Goal: Task Accomplishment & Management: Use online tool/utility

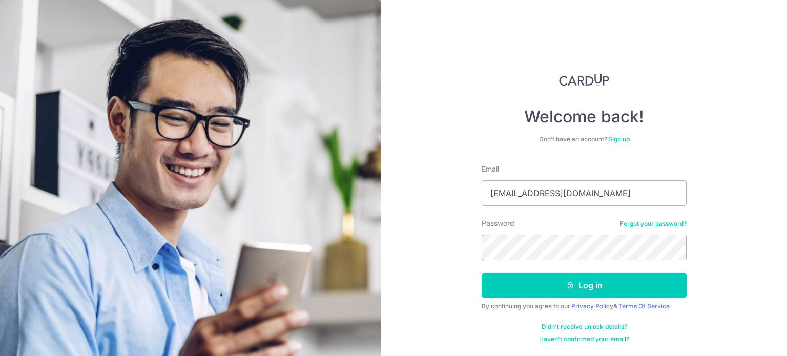
click at [568, 207] on form "Email [EMAIL_ADDRESS][DOMAIN_NAME] Password Forgot your password? Log in By con…" at bounding box center [584, 253] width 205 height 179
click at [520, 196] on input "[EMAIL_ADDRESS][DOMAIN_NAME]" at bounding box center [584, 193] width 205 height 26
type input "[EMAIL_ADDRESS][DOMAIN_NAME]"
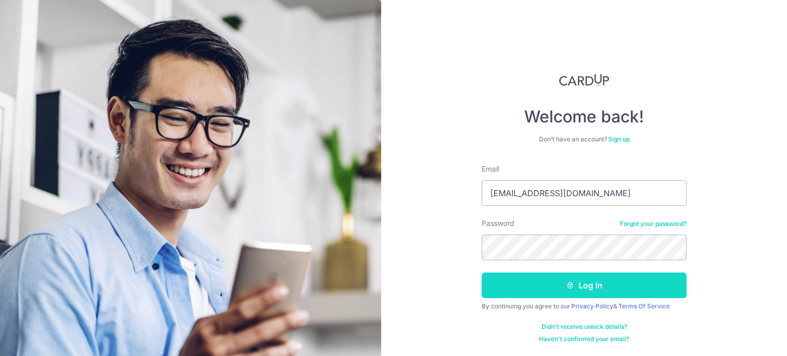
click at [575, 282] on button "Log in" at bounding box center [584, 286] width 205 height 26
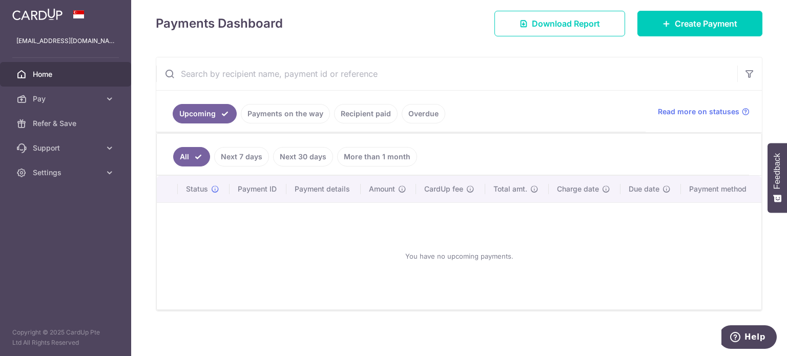
scroll to position [143, 0]
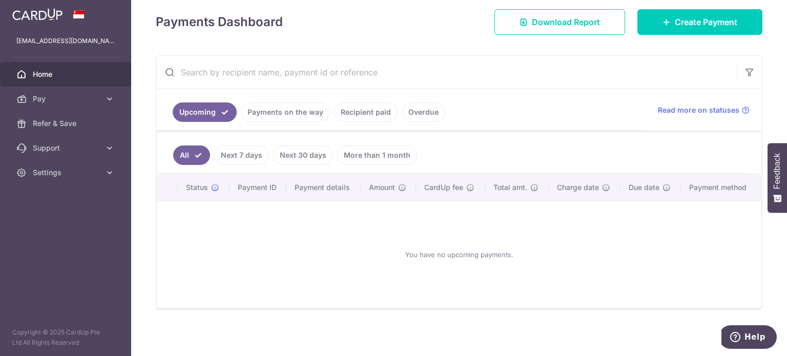
click at [295, 114] on link "Payments on the way" at bounding box center [285, 112] width 89 height 19
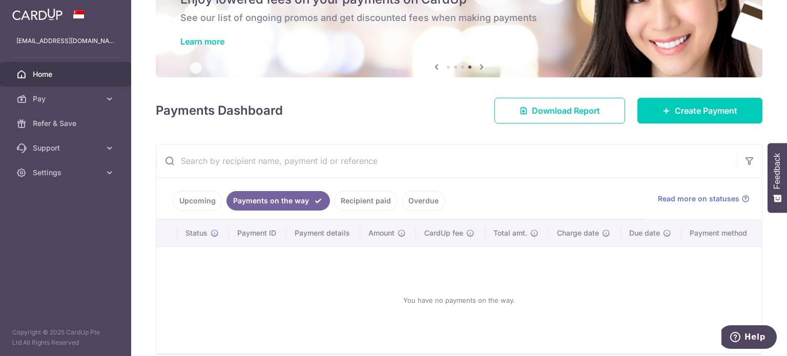
scroll to position [99, 0]
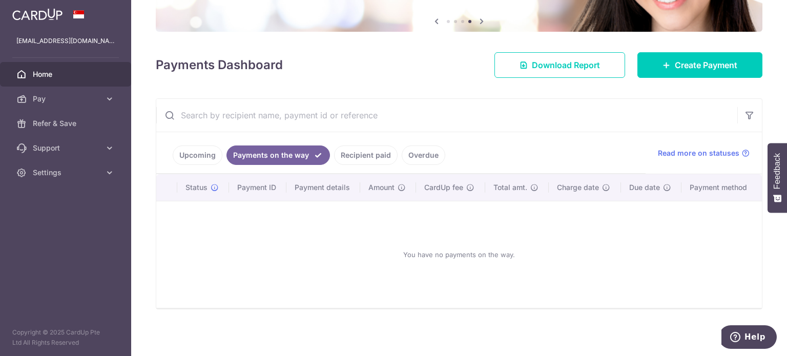
click at [345, 152] on link "Recipient paid" at bounding box center [366, 155] width 64 height 19
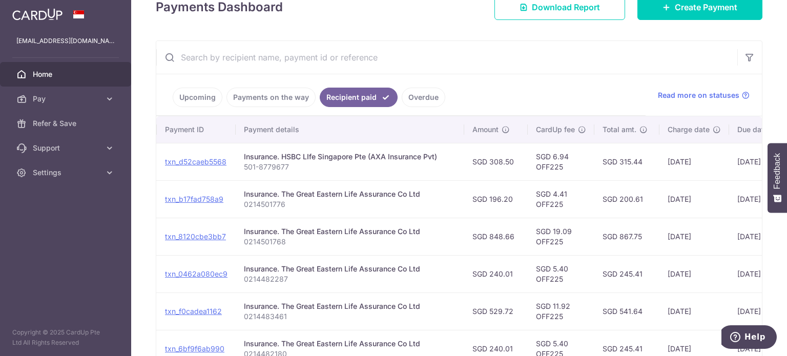
scroll to position [156, 0]
click at [373, 56] on input "text" at bounding box center [446, 58] width 581 height 33
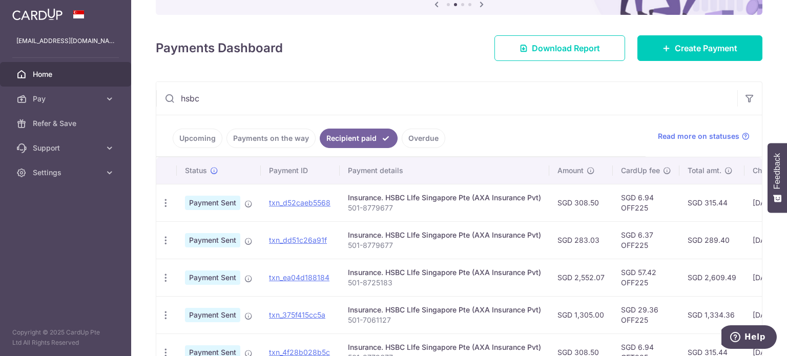
scroll to position [94, 0]
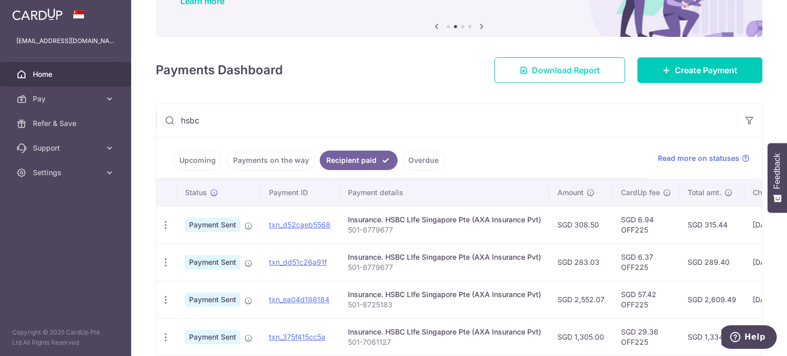
type input "hsbc"
click at [557, 74] on span "Download Report" at bounding box center [566, 70] width 68 height 12
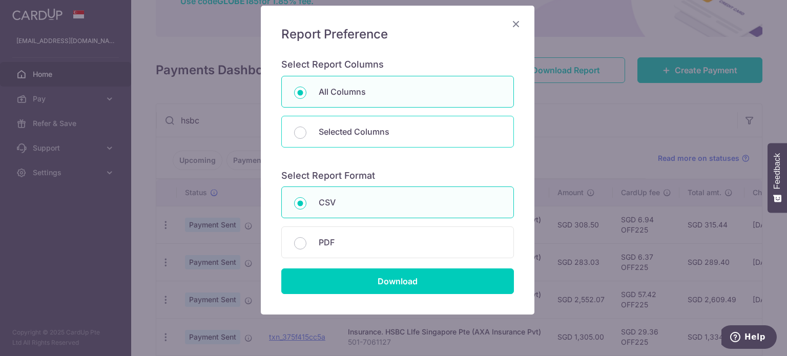
scroll to position [100, 0]
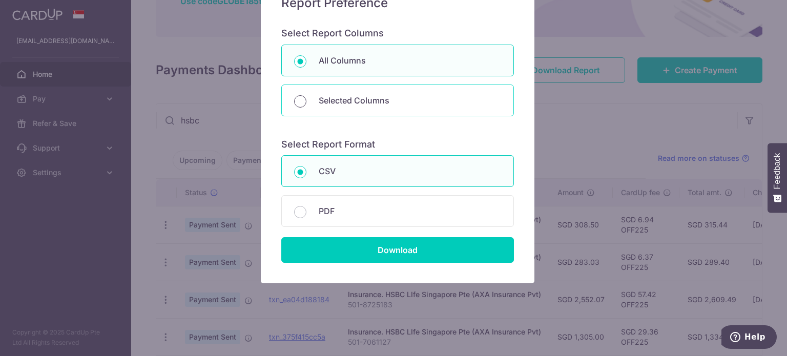
click at [297, 102] on input "Selected Columns" at bounding box center [300, 101] width 12 height 12
radio input "true"
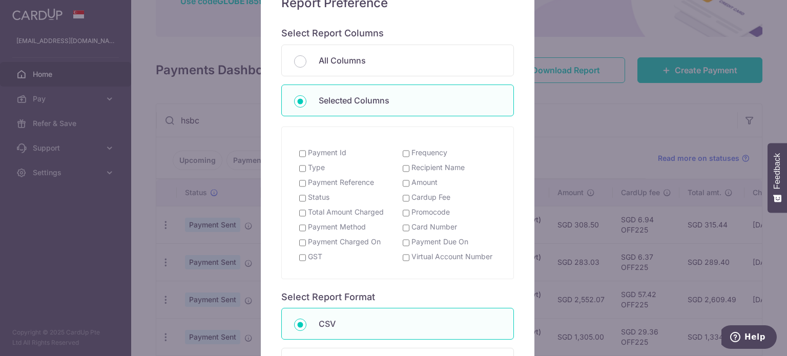
click at [299, 154] on input "Payment Id" at bounding box center [302, 154] width 7 height 8
checkbox input "true"
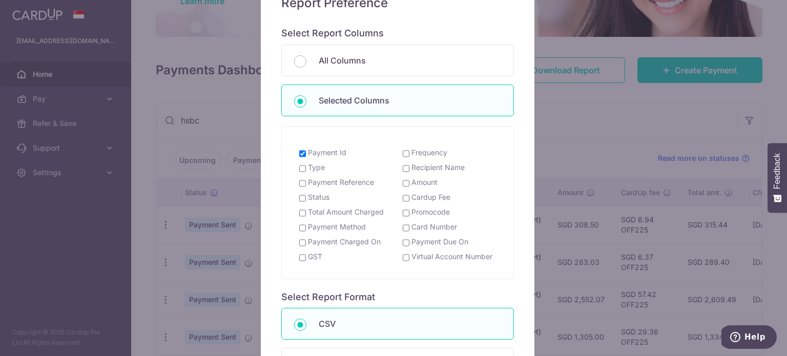
click at [404, 182] on input "Amount" at bounding box center [406, 183] width 7 height 8
checkbox input "true"
click at [403, 168] on input "Recipient Name" at bounding box center [406, 169] width 7 height 8
checkbox input "true"
click at [299, 183] on input "Payment Reference" at bounding box center [302, 183] width 7 height 8
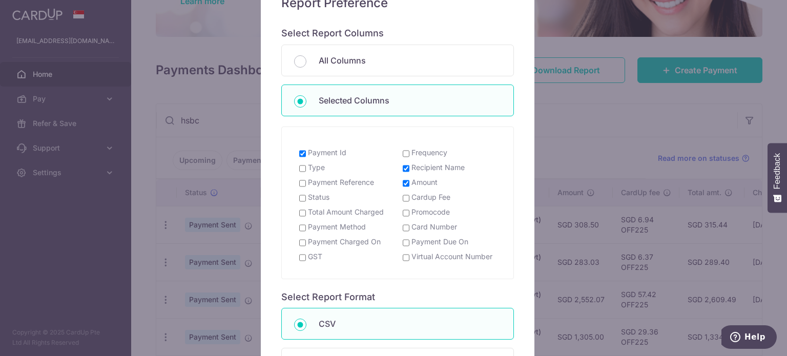
checkbox input "true"
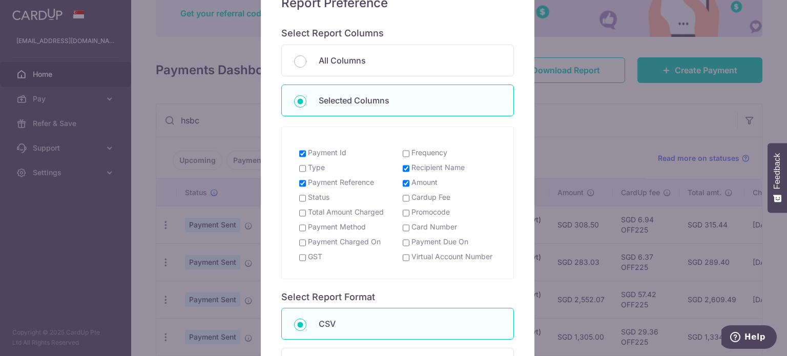
click at [299, 196] on input "Status" at bounding box center [302, 198] width 7 height 8
checkbox input "true"
click at [299, 244] on input "Payment Charged On" at bounding box center [302, 243] width 7 height 8
checkbox input "true"
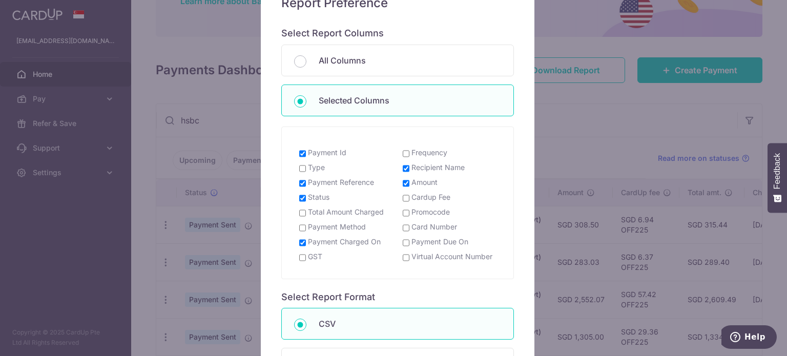
click at [299, 256] on input "GST" at bounding box center [302, 258] width 7 height 8
checkbox input "true"
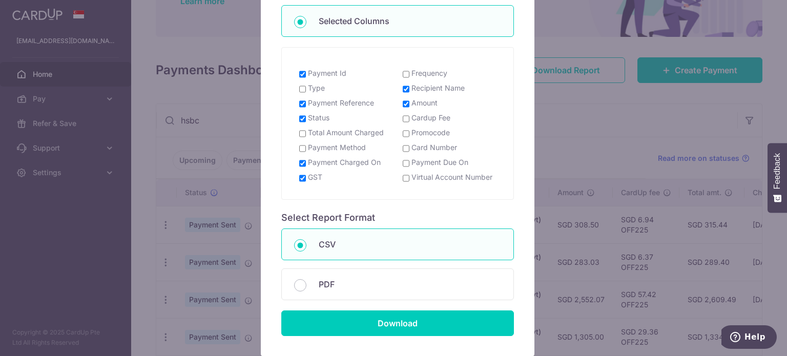
scroll to position [183, 0]
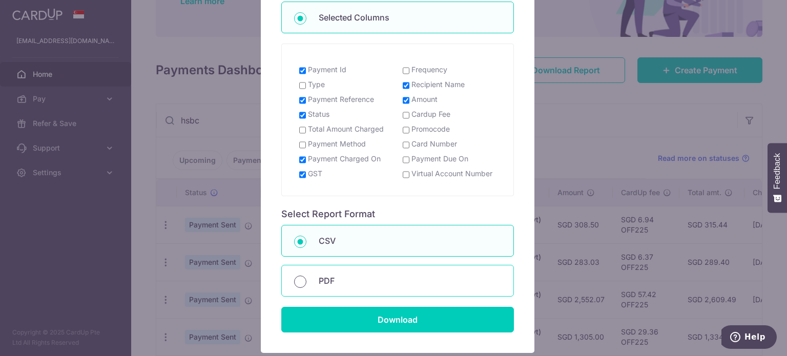
click at [301, 281] on input "PDF" at bounding box center [300, 282] width 12 height 12
radio input "true"
click at [294, 236] on input "CSV" at bounding box center [300, 242] width 12 height 12
radio input "true"
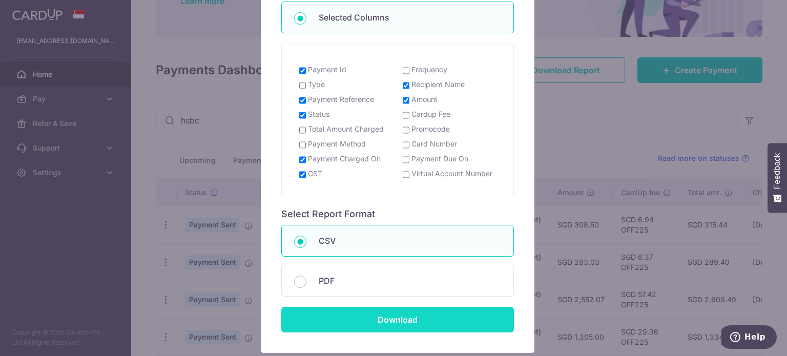
click at [437, 315] on input "Download" at bounding box center [397, 320] width 233 height 26
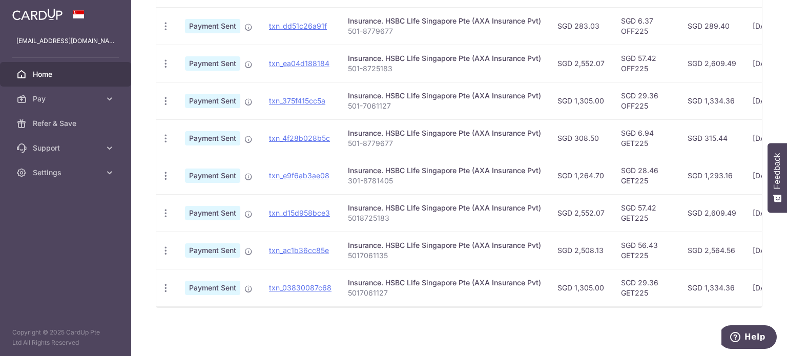
scroll to position [0, 189]
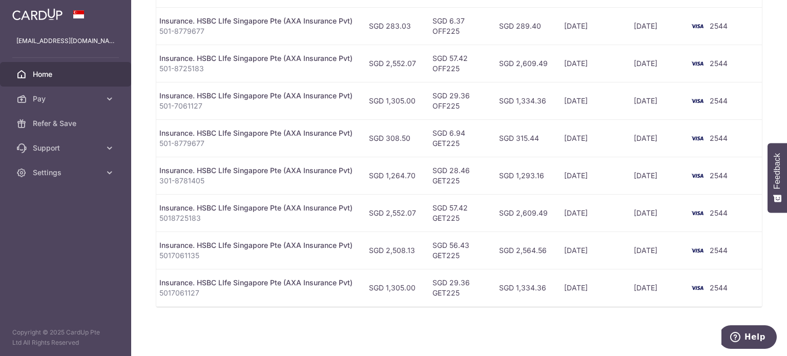
drag, startPoint x: 450, startPoint y: 303, endPoint x: 43, endPoint y: 10, distance: 501.4
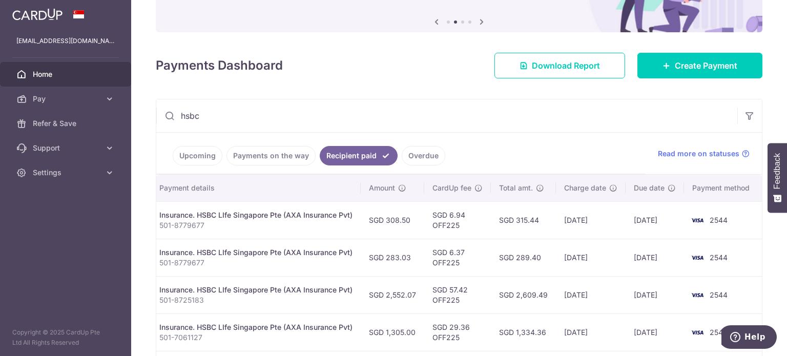
scroll to position [94, 0]
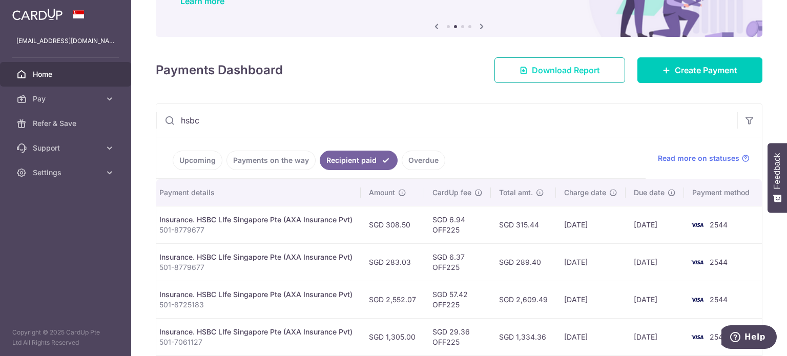
click at [535, 70] on span "Download Report" at bounding box center [566, 70] width 68 height 12
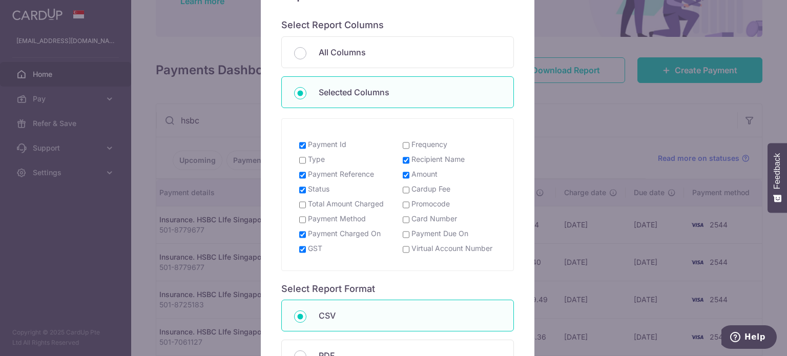
scroll to position [119, 0]
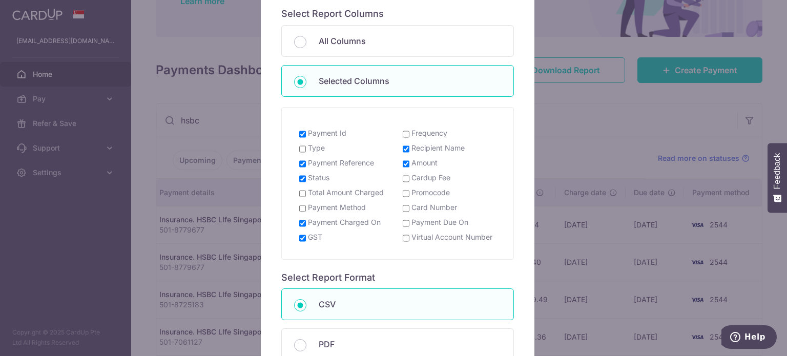
click at [403, 224] on input "Payment Due On" at bounding box center [406, 223] width 7 height 8
checkbox input "true"
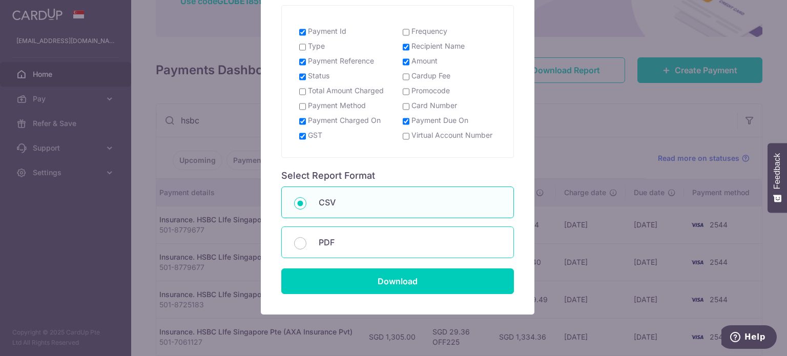
scroll to position [222, 0]
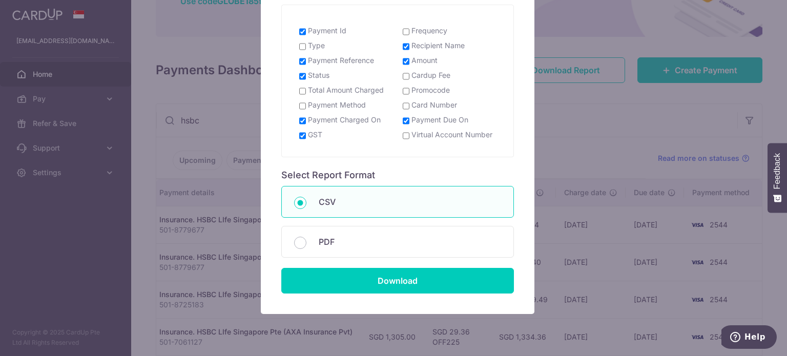
click at [299, 138] on div "GST" at bounding box center [346, 136] width 104 height 13
click at [299, 135] on input "GST" at bounding box center [302, 136] width 7 height 8
checkbox input "false"
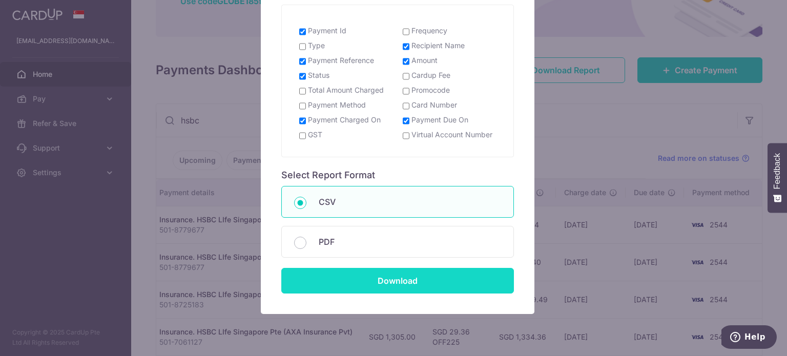
click at [404, 274] on input "Download" at bounding box center [397, 281] width 233 height 26
